Goal: Check status

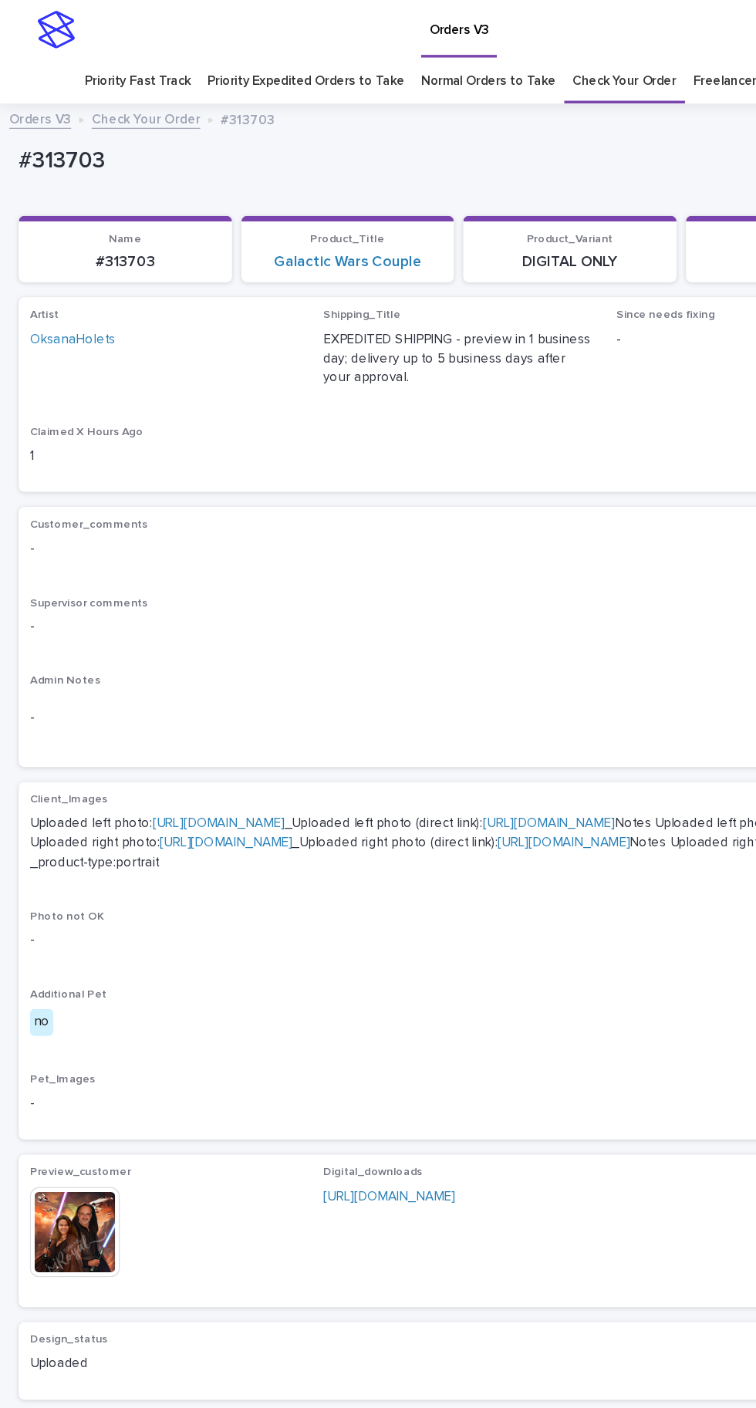
scroll to position [142, 0]
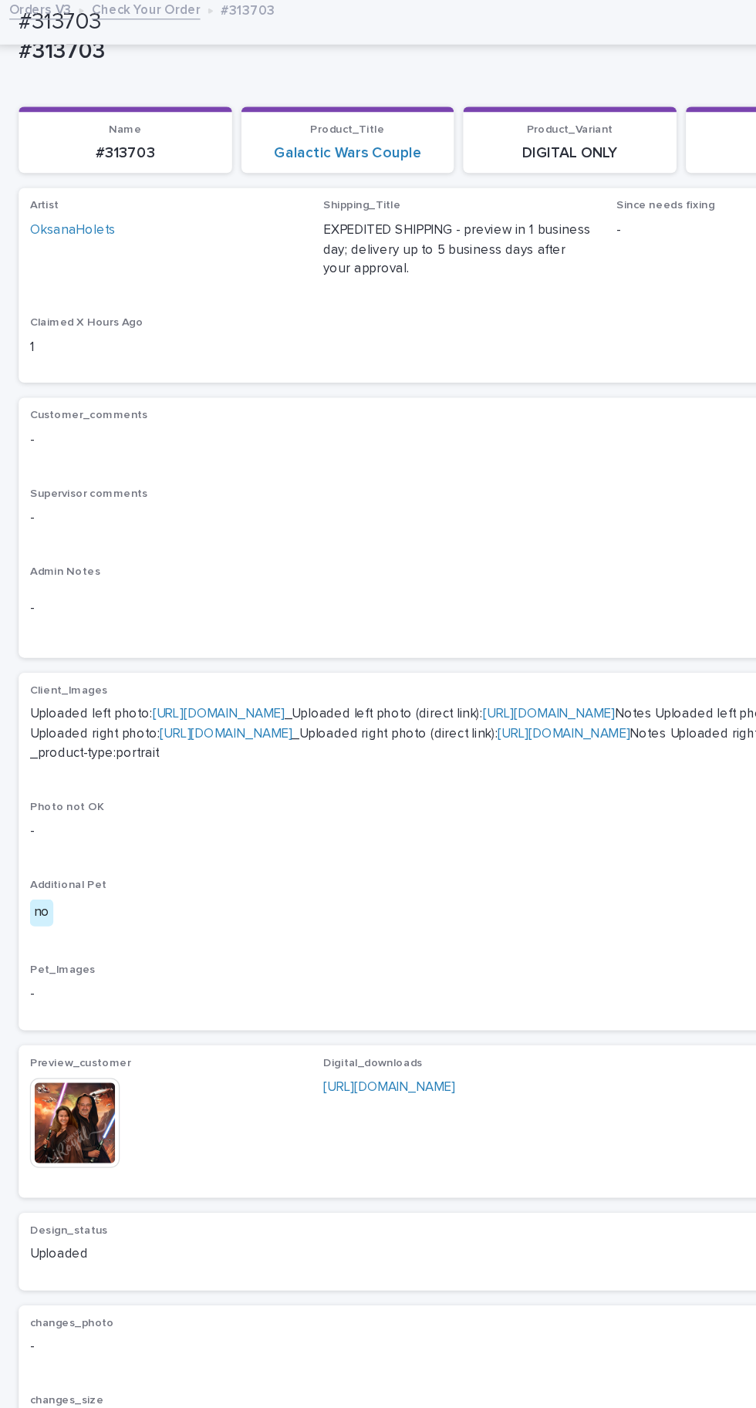
click at [66, 963] on img at bounding box center [62, 925] width 74 height 74
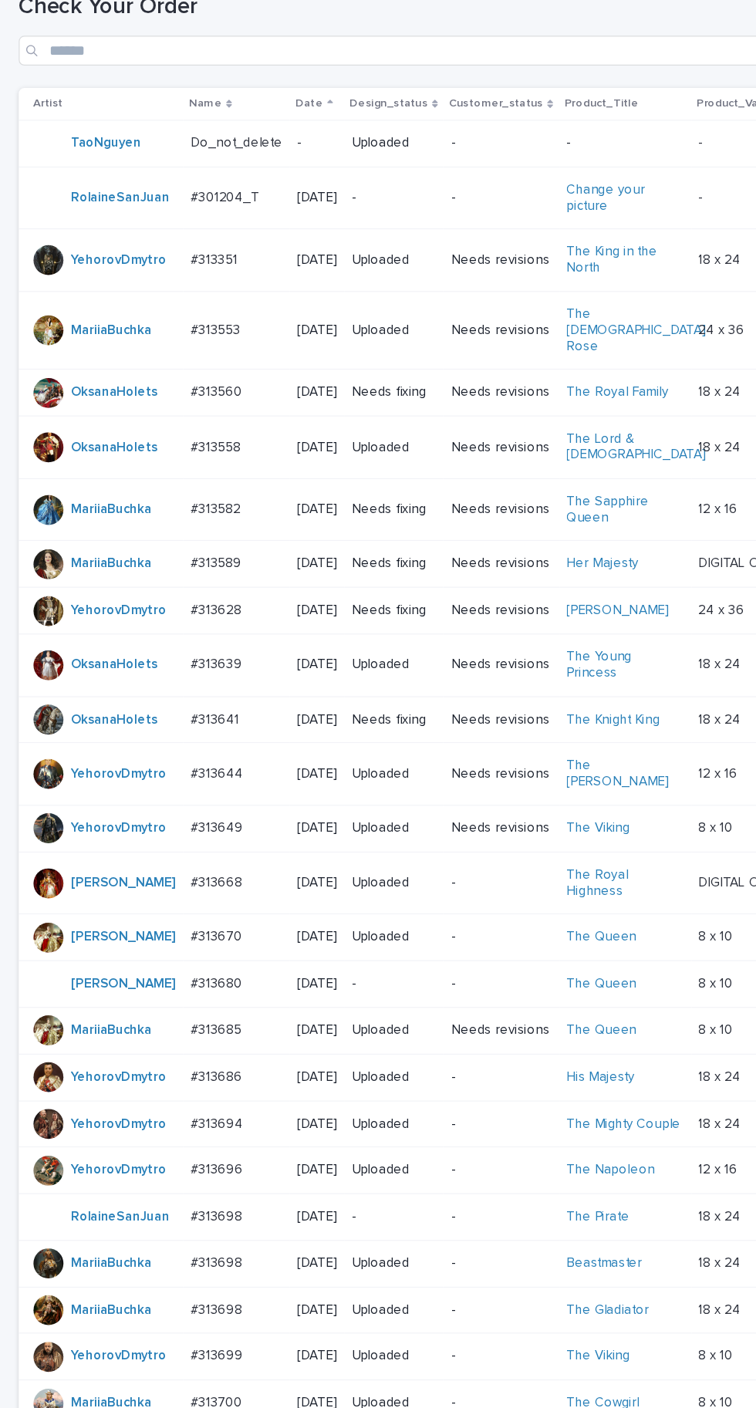
click at [195, 564] on p at bounding box center [195, 570] width 76 height 13
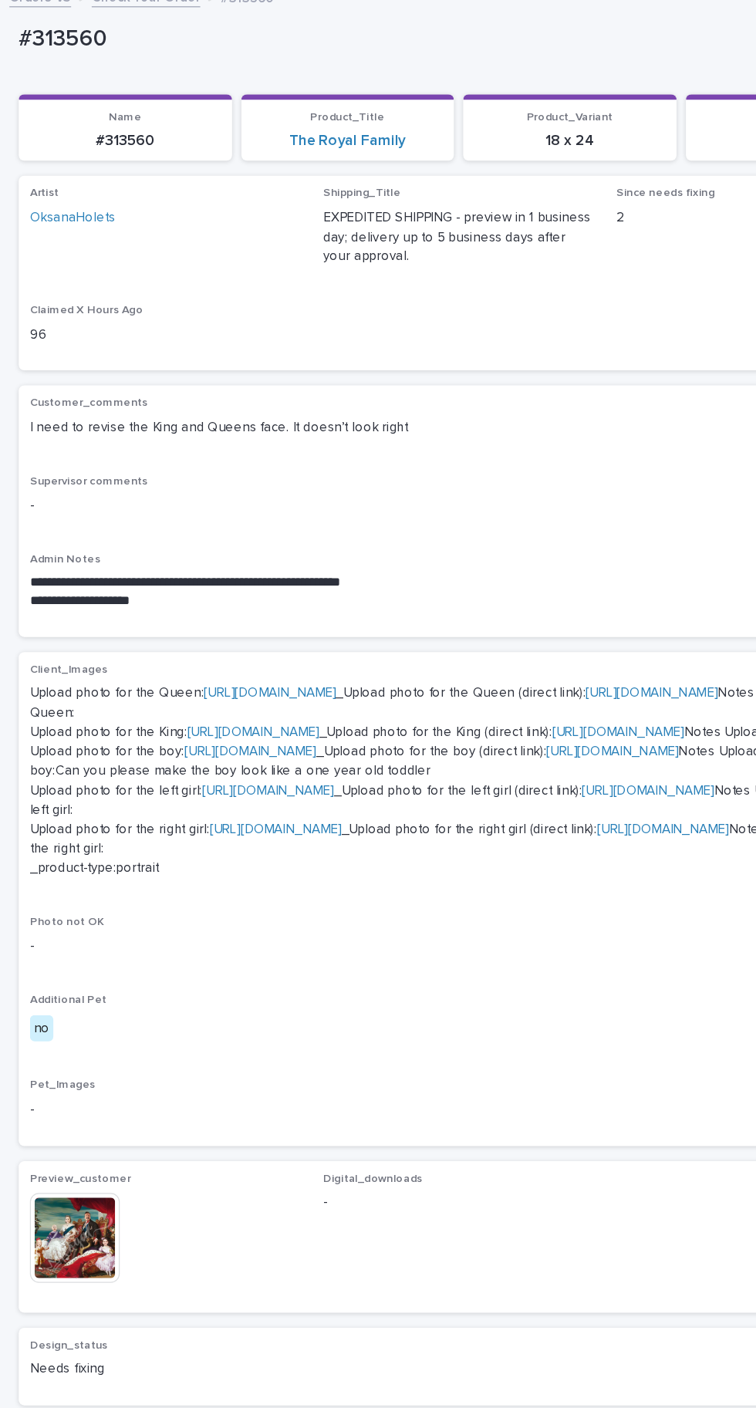
scroll to position [100, 0]
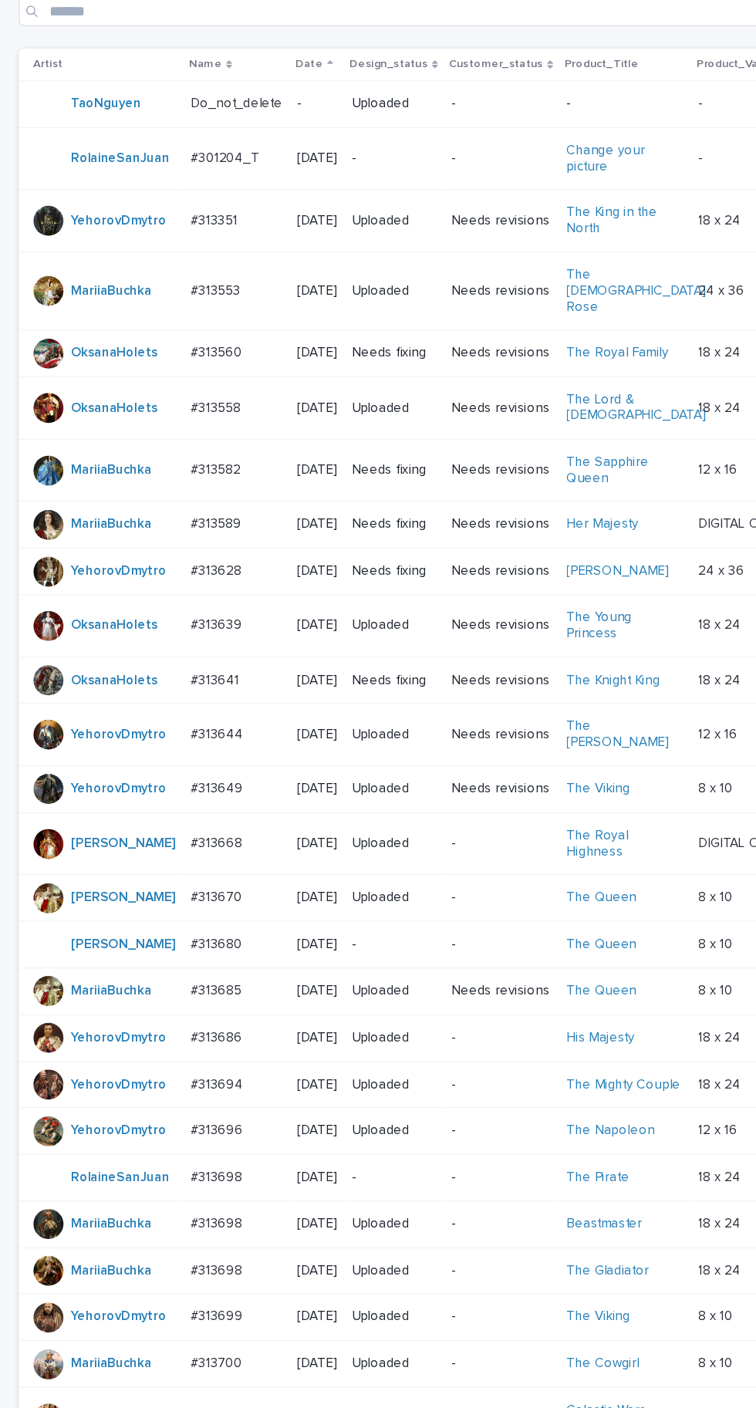
scroll to position [49, 0]
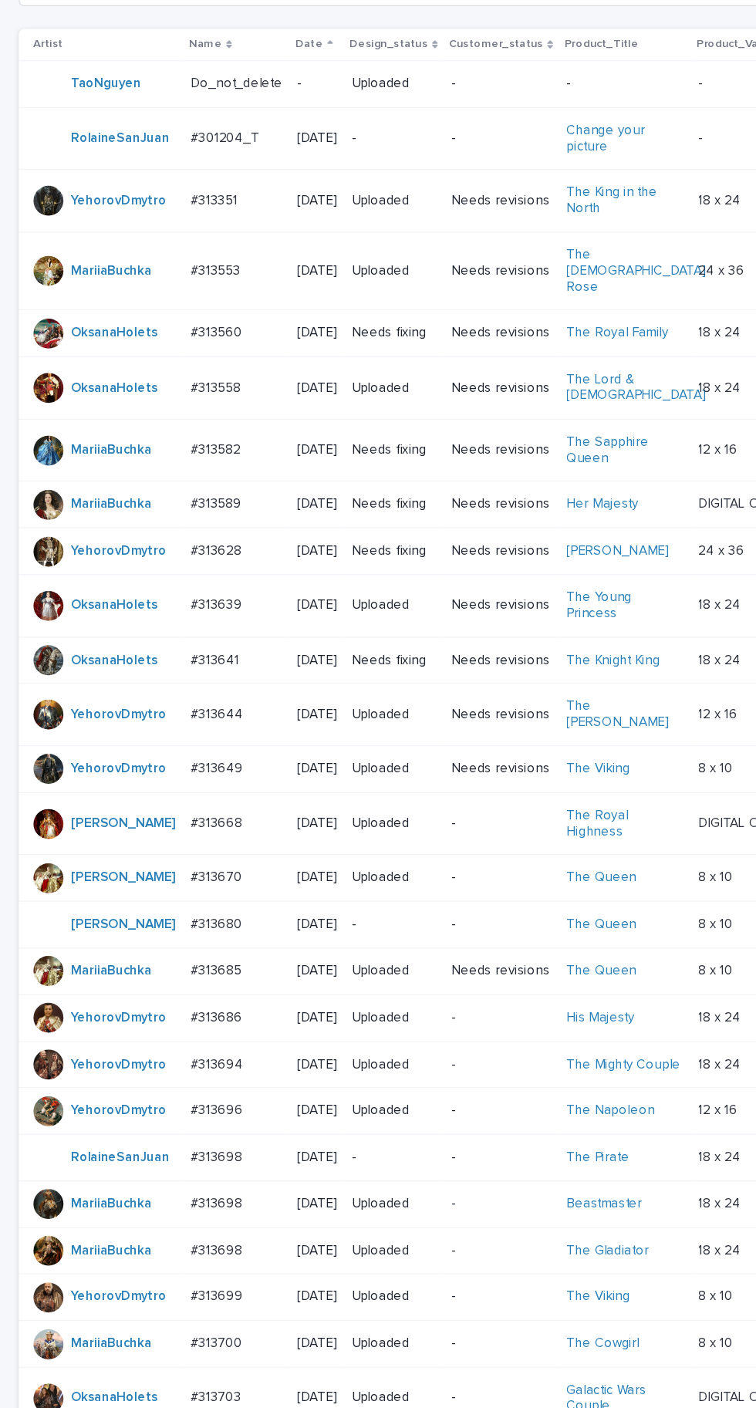
click at [211, 759] on div "#313639 #313639" at bounding box center [195, 745] width 76 height 25
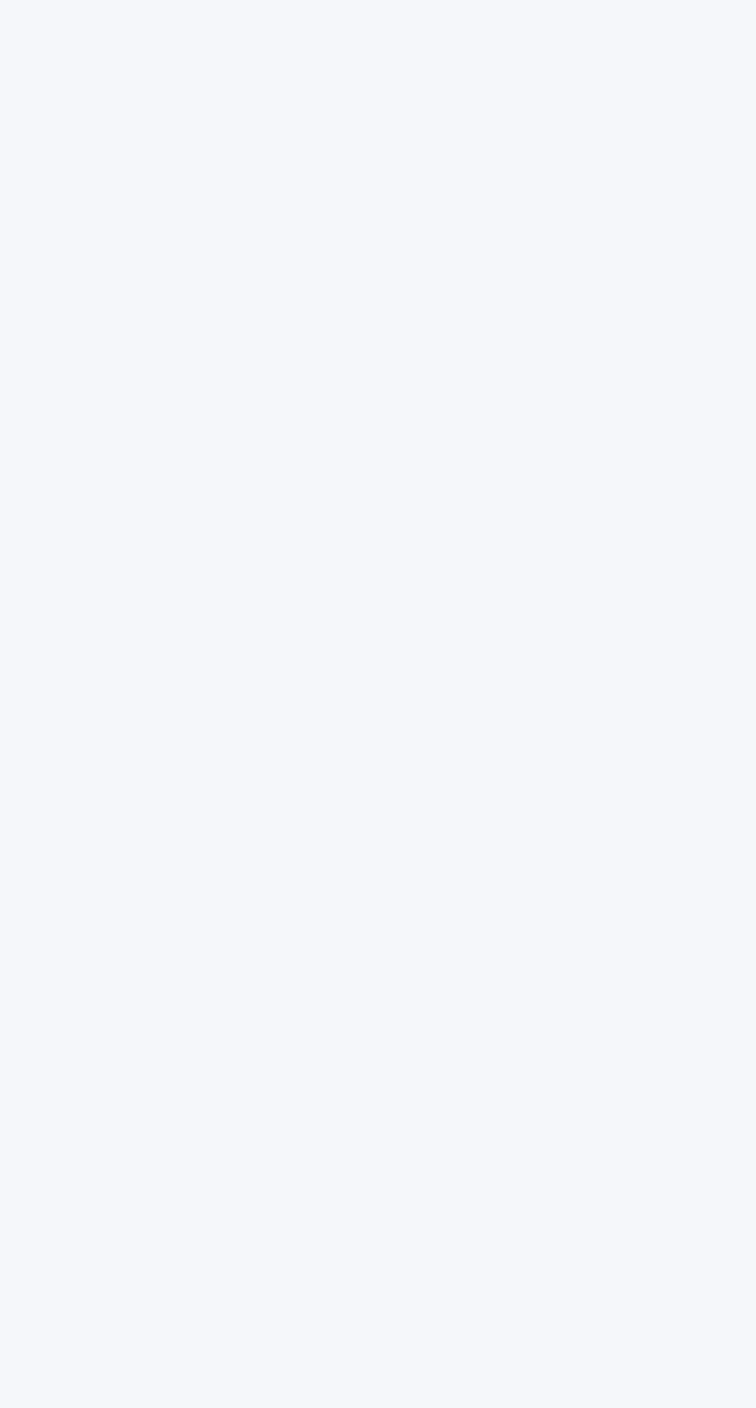
scroll to position [49, 0]
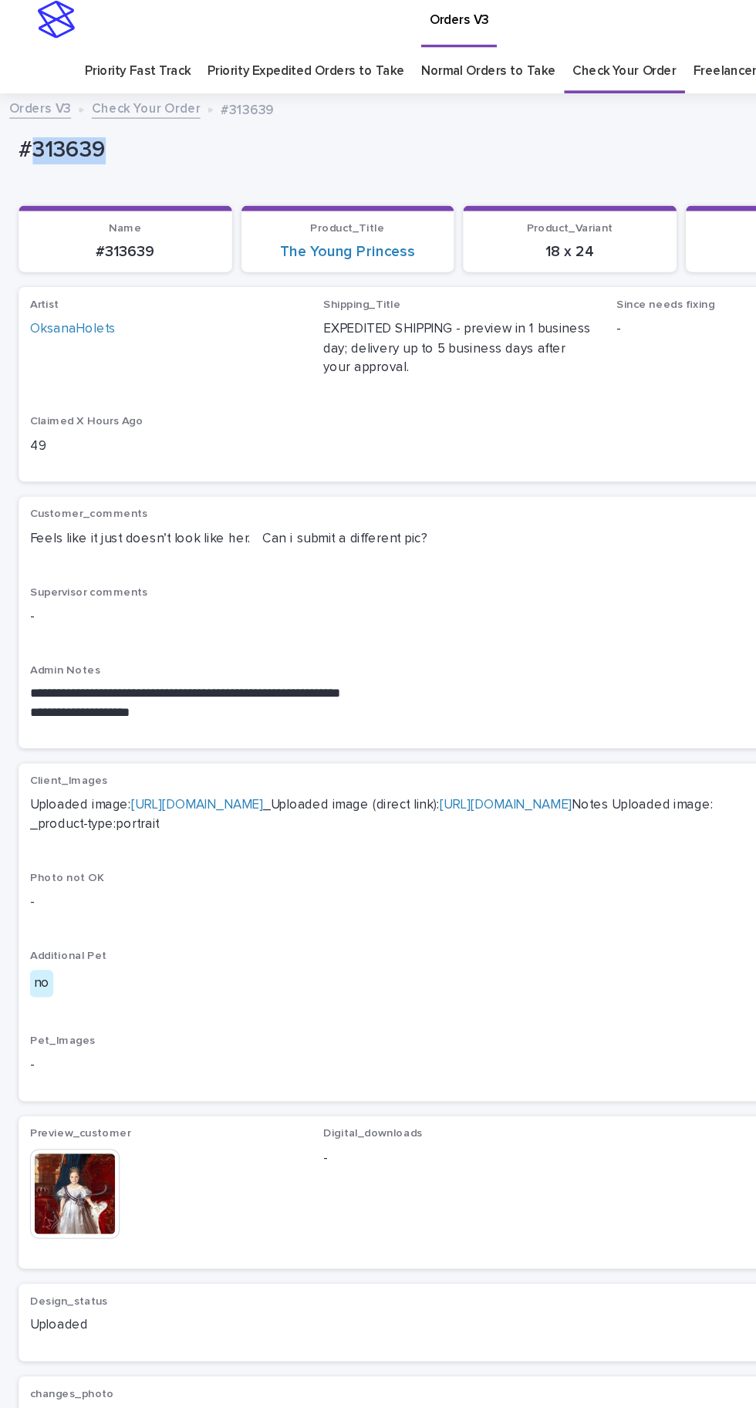
copy p "313639"
